Goal: Navigation & Orientation: Find specific page/section

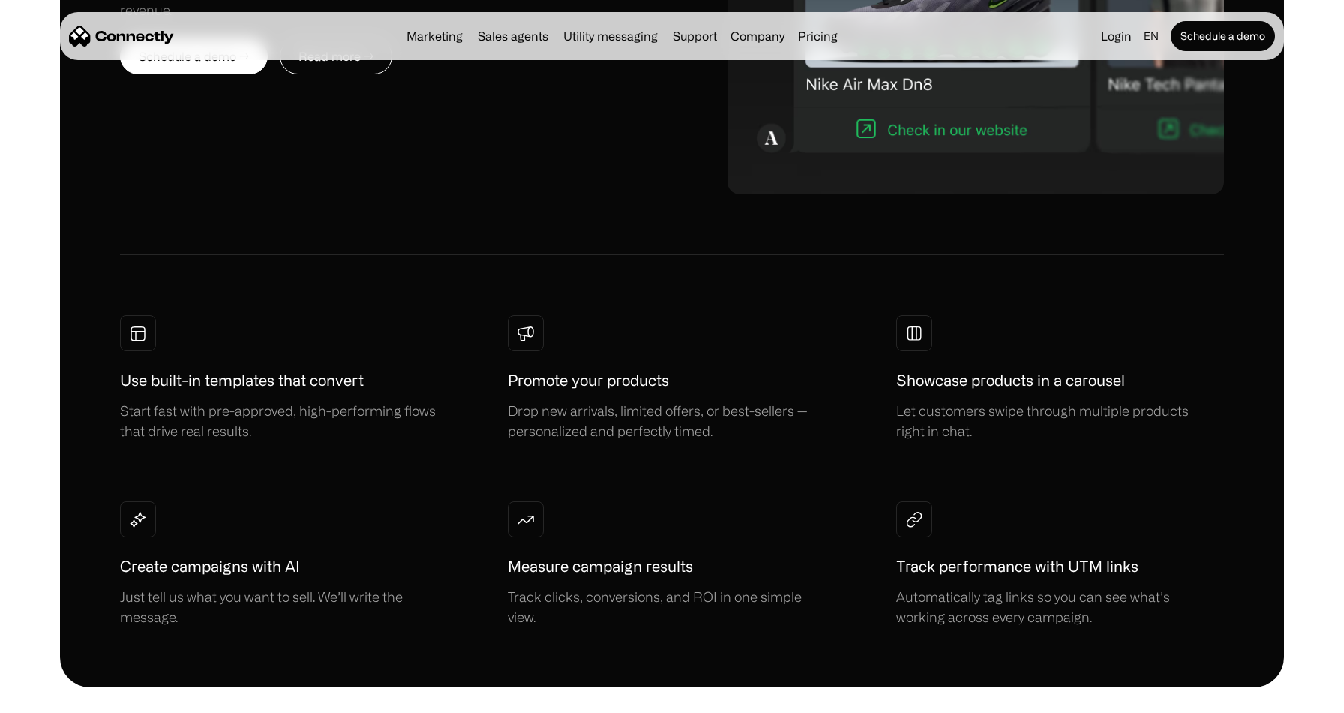
scroll to position [1067, 0]
click at [518, 34] on link "Sales agents" at bounding box center [513, 36] width 83 height 12
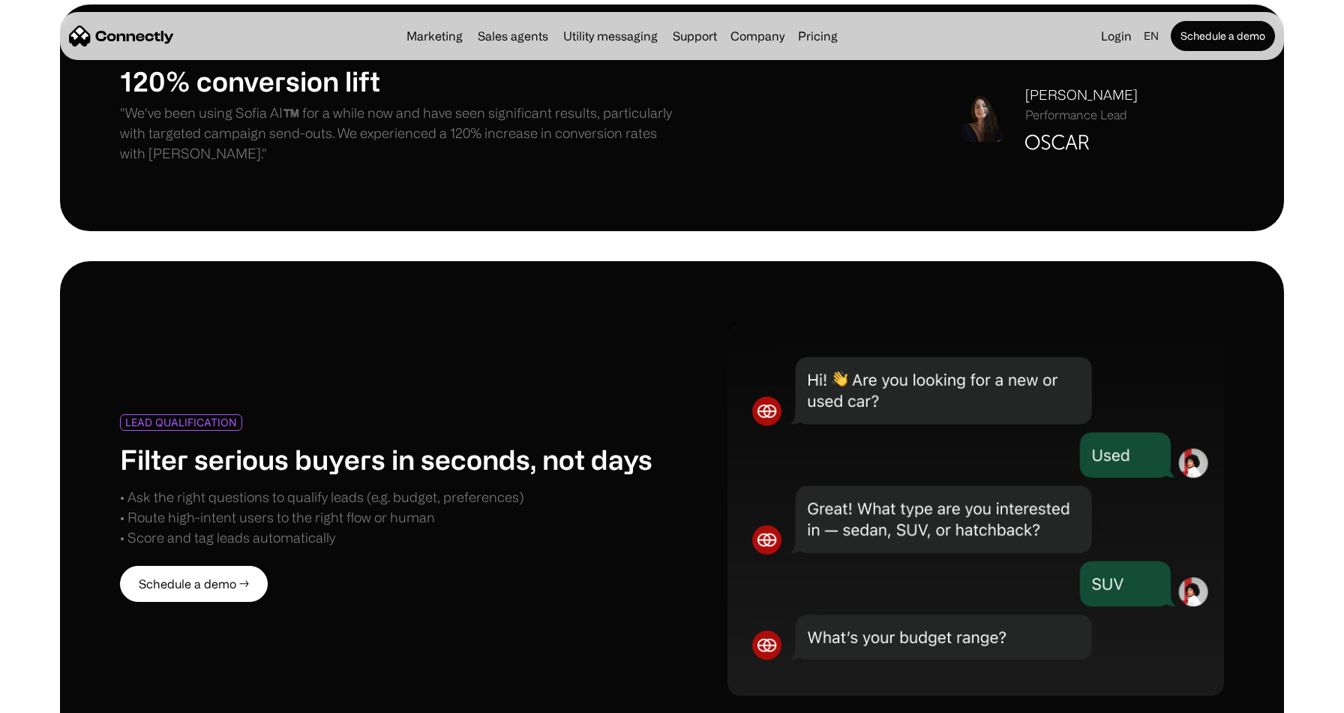
scroll to position [1415, 0]
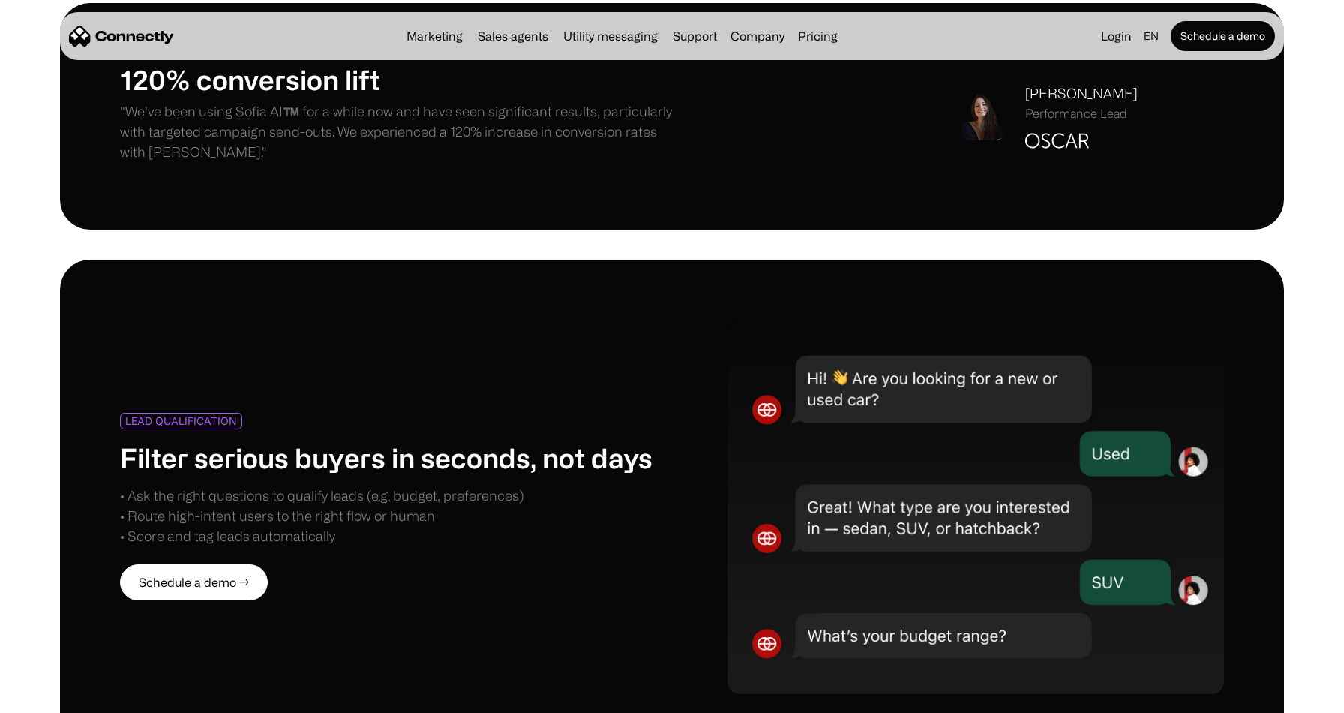
click at [524, 37] on link "Sales agents" at bounding box center [513, 36] width 83 height 12
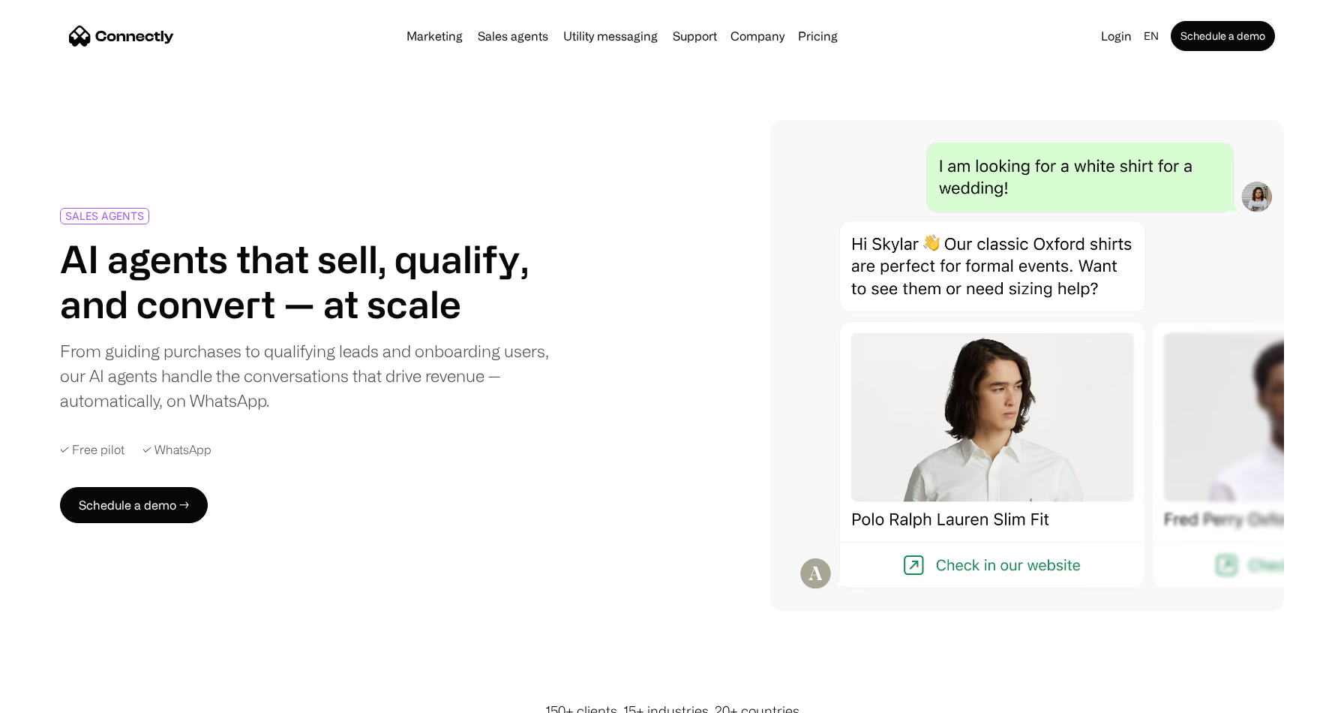
click at [602, 37] on link "Utility messaging" at bounding box center [610, 36] width 107 height 12
